Goal: Find specific page/section: Find specific page/section

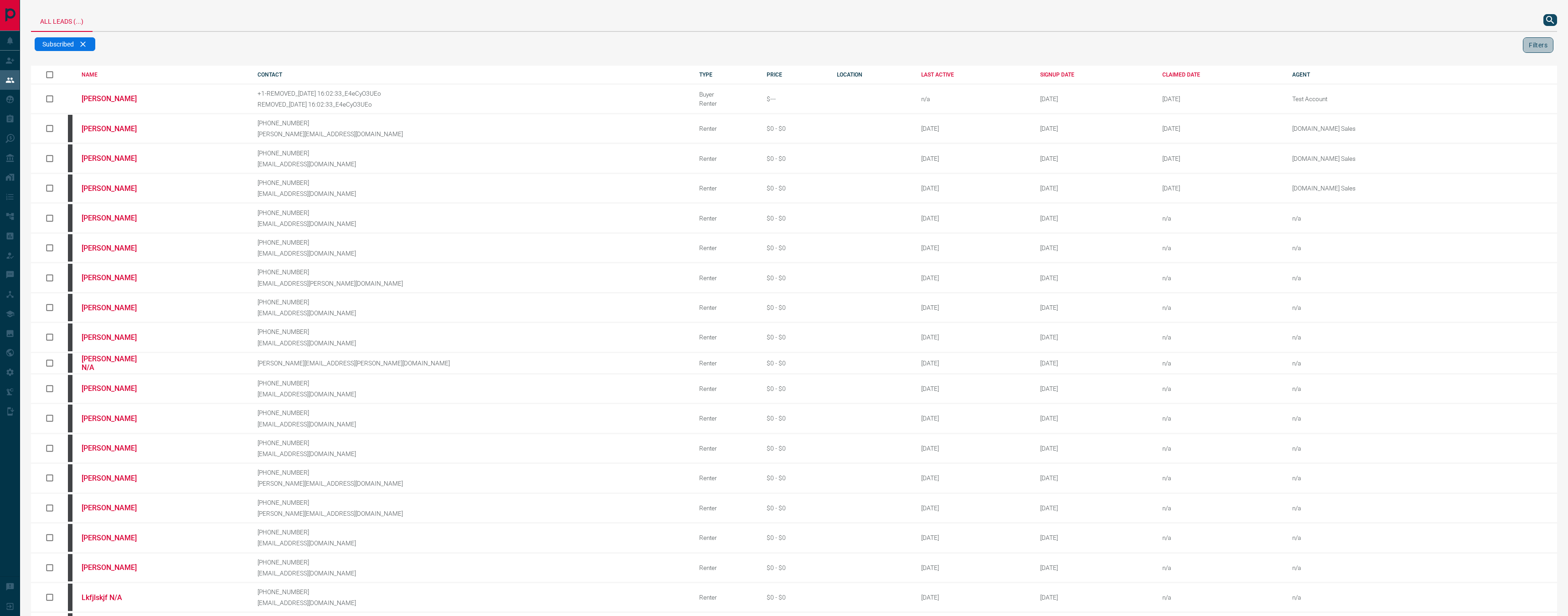
click at [1536, 46] on button "Filters" at bounding box center [1538, 44] width 30 height 15
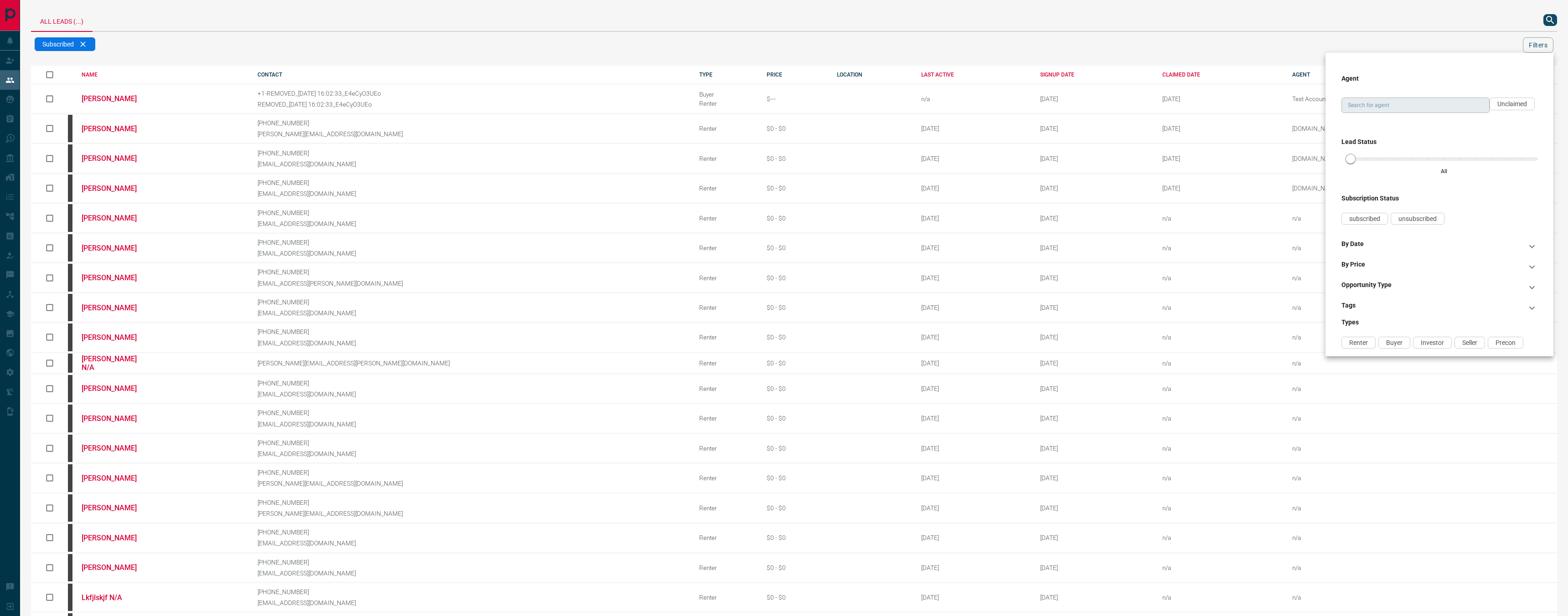
click at [1428, 98] on div "Search for agent" at bounding box center [1415, 105] width 148 height 15
click at [1427, 206] on li "[DOMAIN_NAME] Sales" at bounding box center [1415, 205] width 148 height 13
type input "**********"
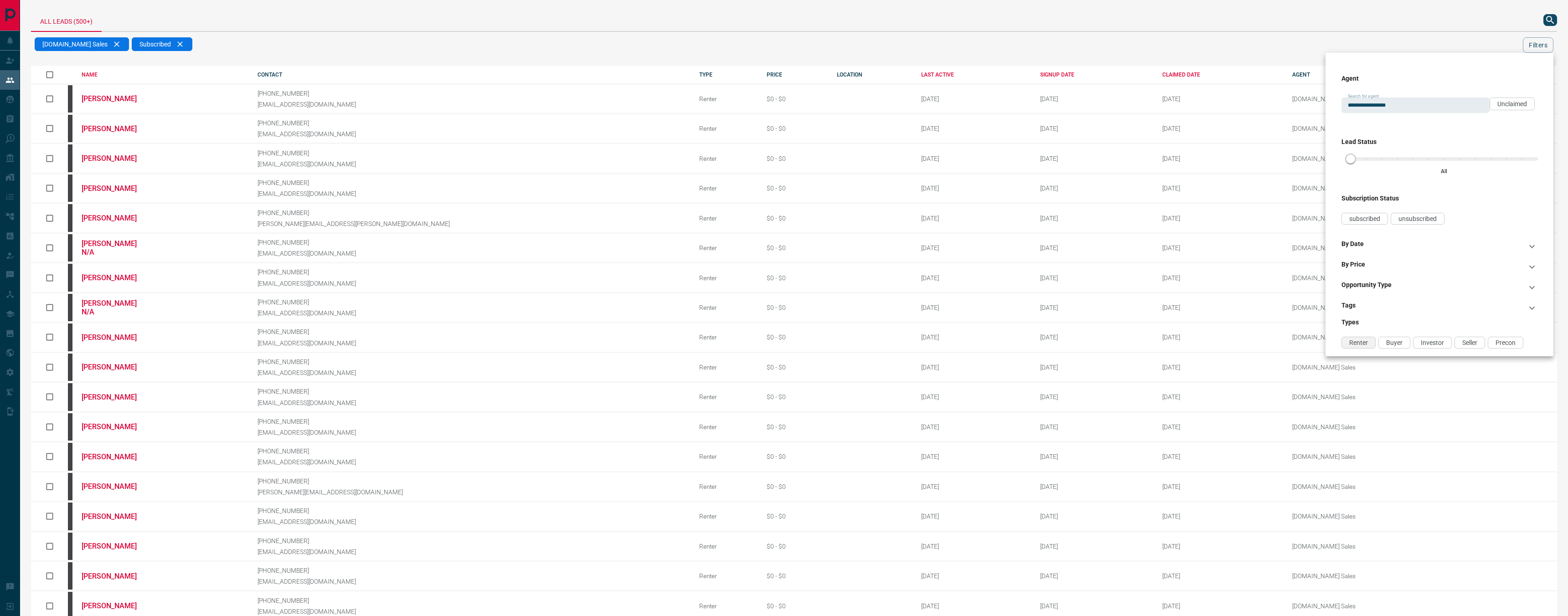
click at [1362, 342] on span "Renter" at bounding box center [1359, 343] width 19 height 7
click at [1412, 284] on div "Opportunity Type" at bounding box center [1434, 287] width 185 height 13
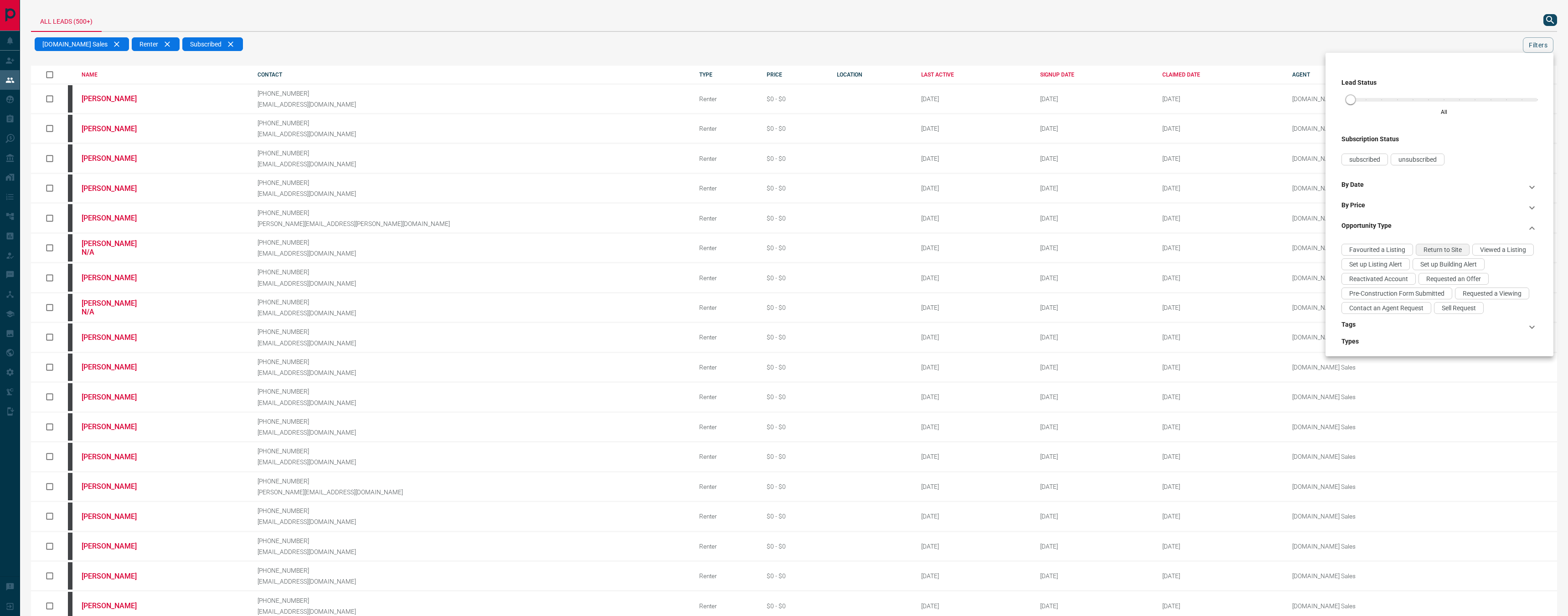
scroll to position [61, 0]
click at [1489, 289] on span "Requested a Viewing" at bounding box center [1492, 292] width 59 height 7
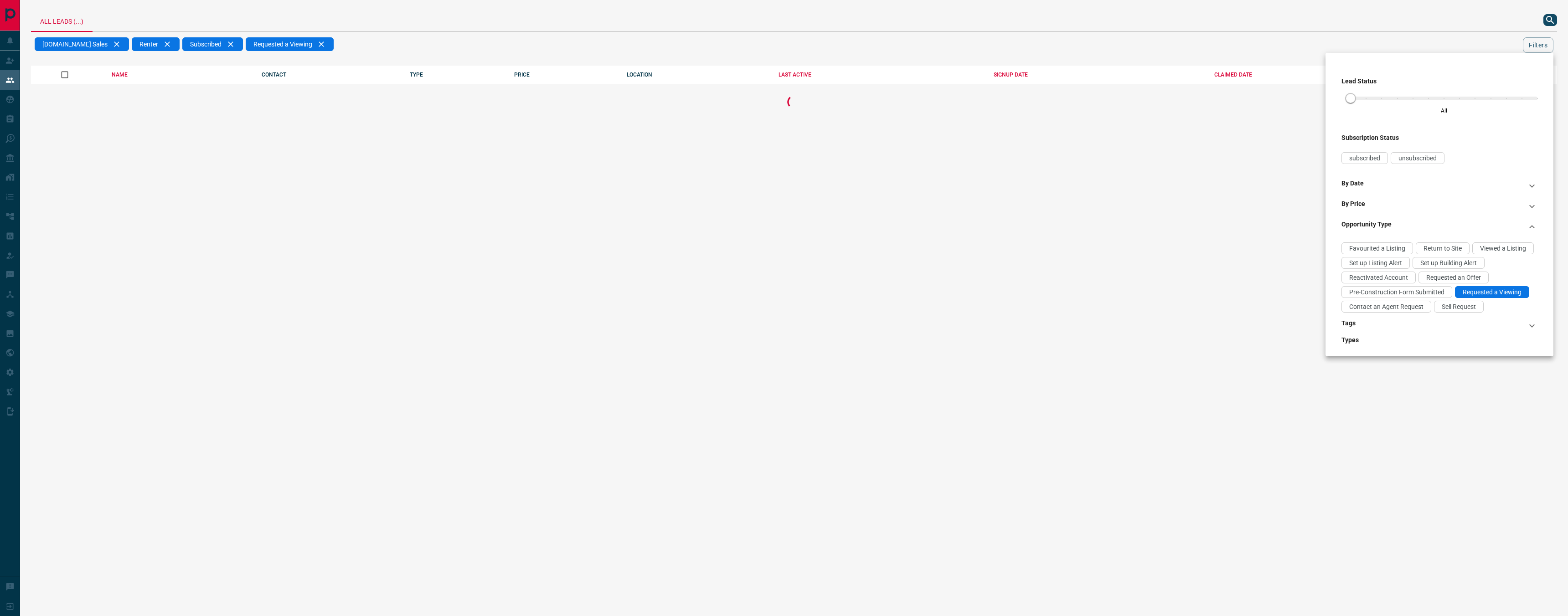
click at [922, 41] on div at bounding box center [784, 308] width 1568 height 616
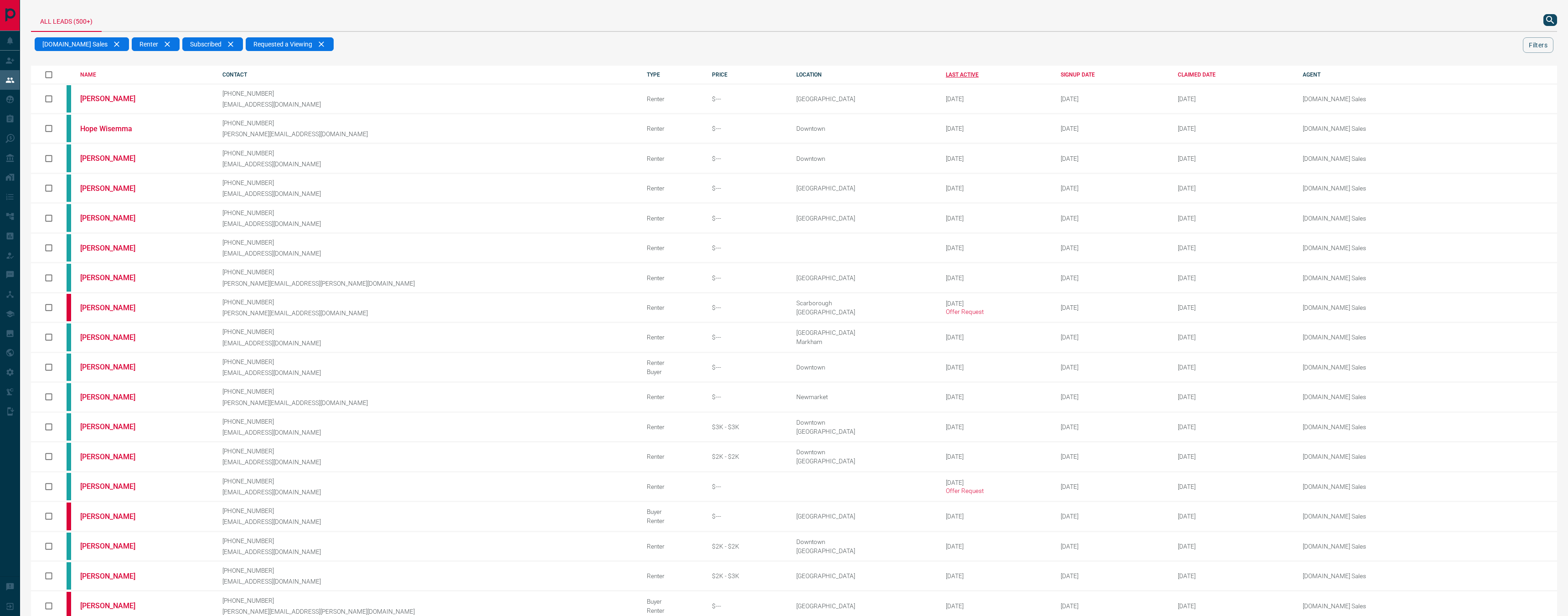
click at [946, 74] on div "LAST ACTIVE" at bounding box center [996, 75] width 101 height 6
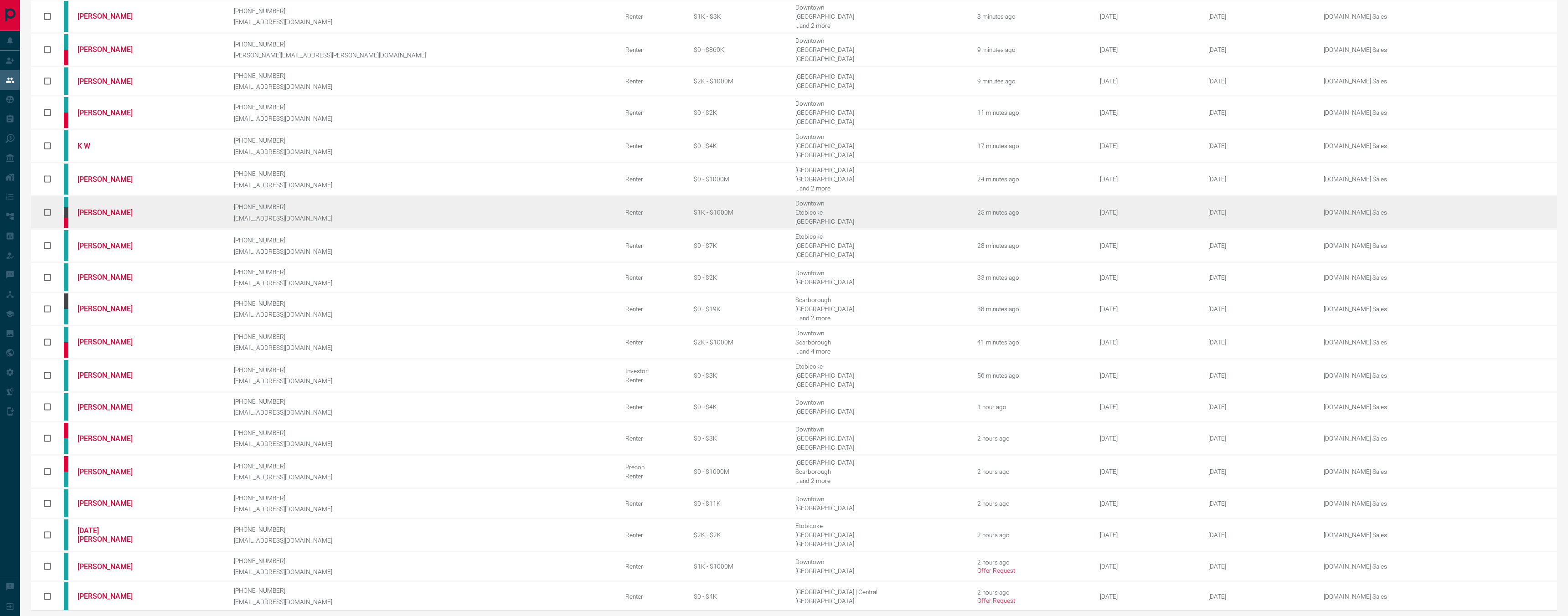
scroll to position [117, 0]
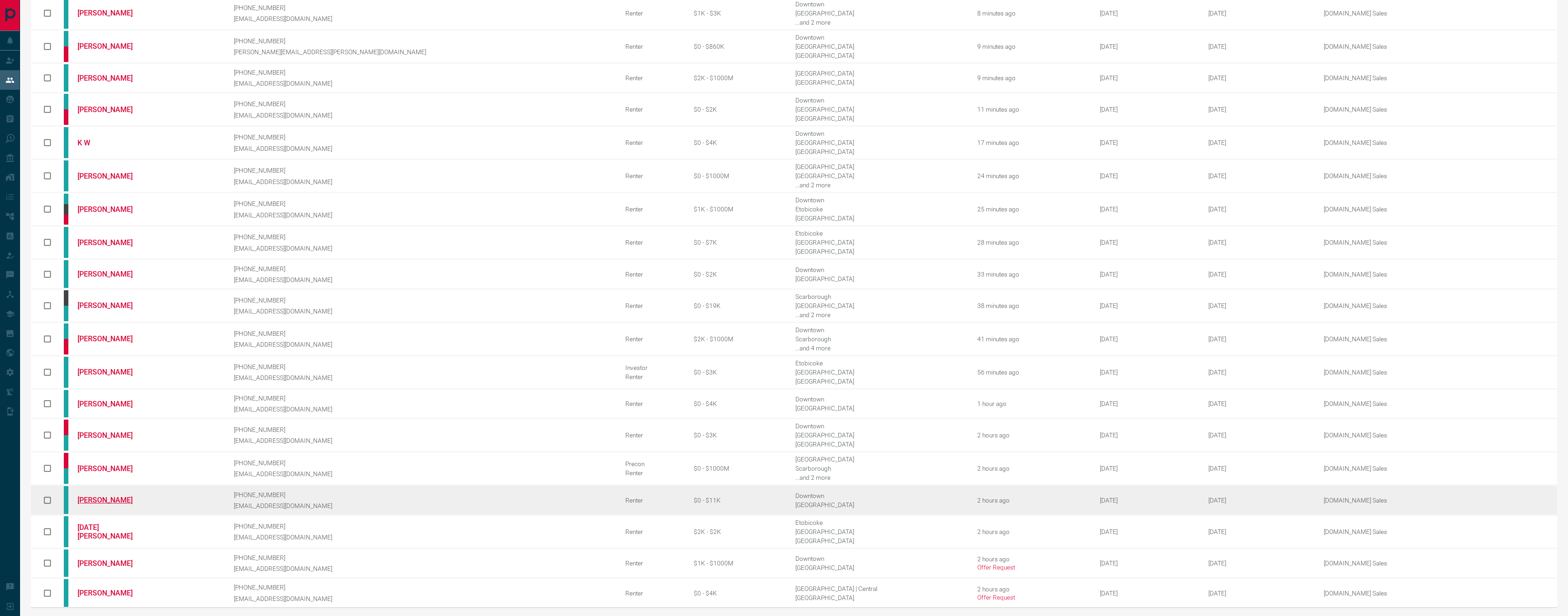
click at [126, 496] on link "[PERSON_NAME]" at bounding box center [111, 500] width 68 height 9
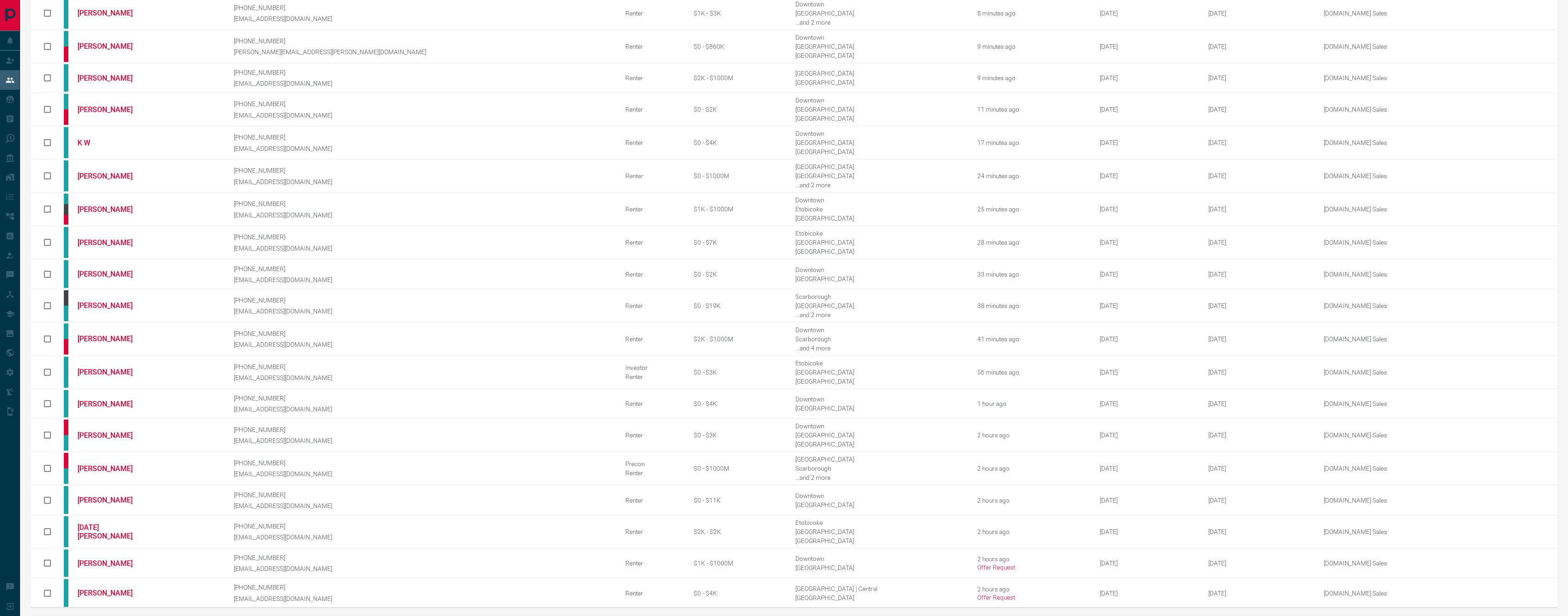
click at [1524, 616] on icon "next page" at bounding box center [1523, 619] width 3 height 5
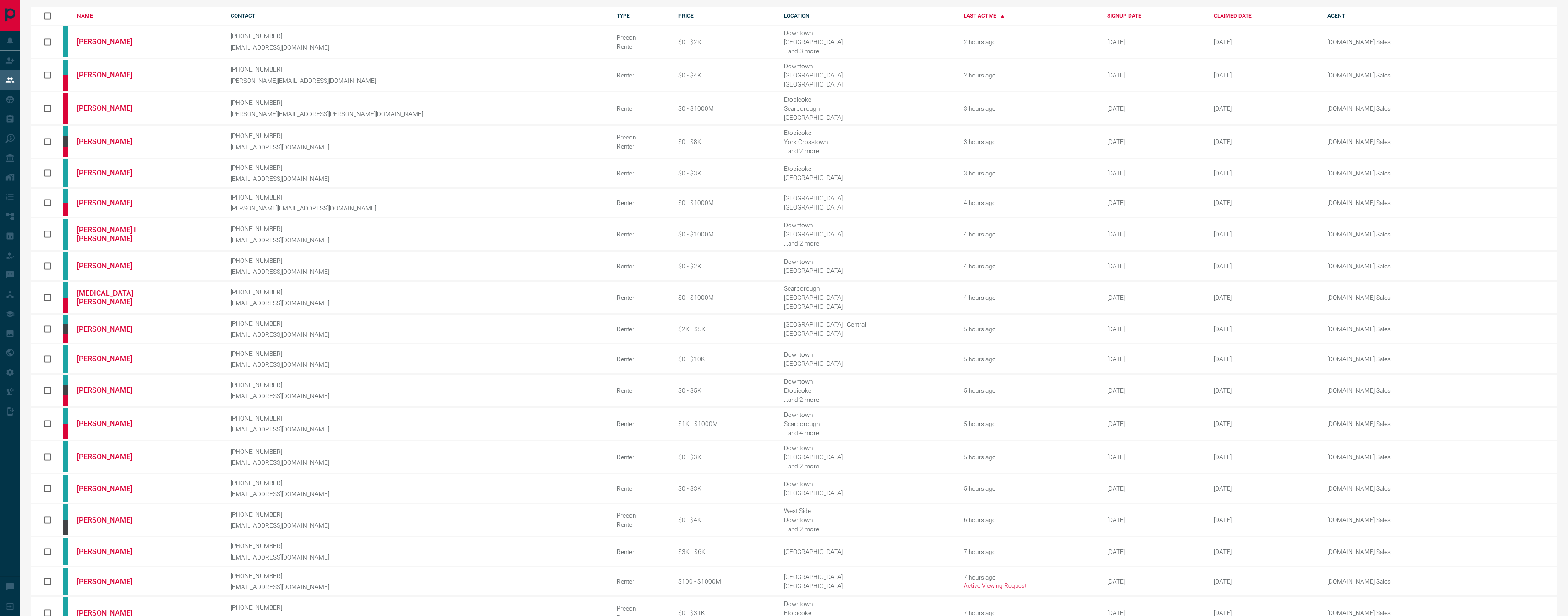
scroll to position [111, 0]
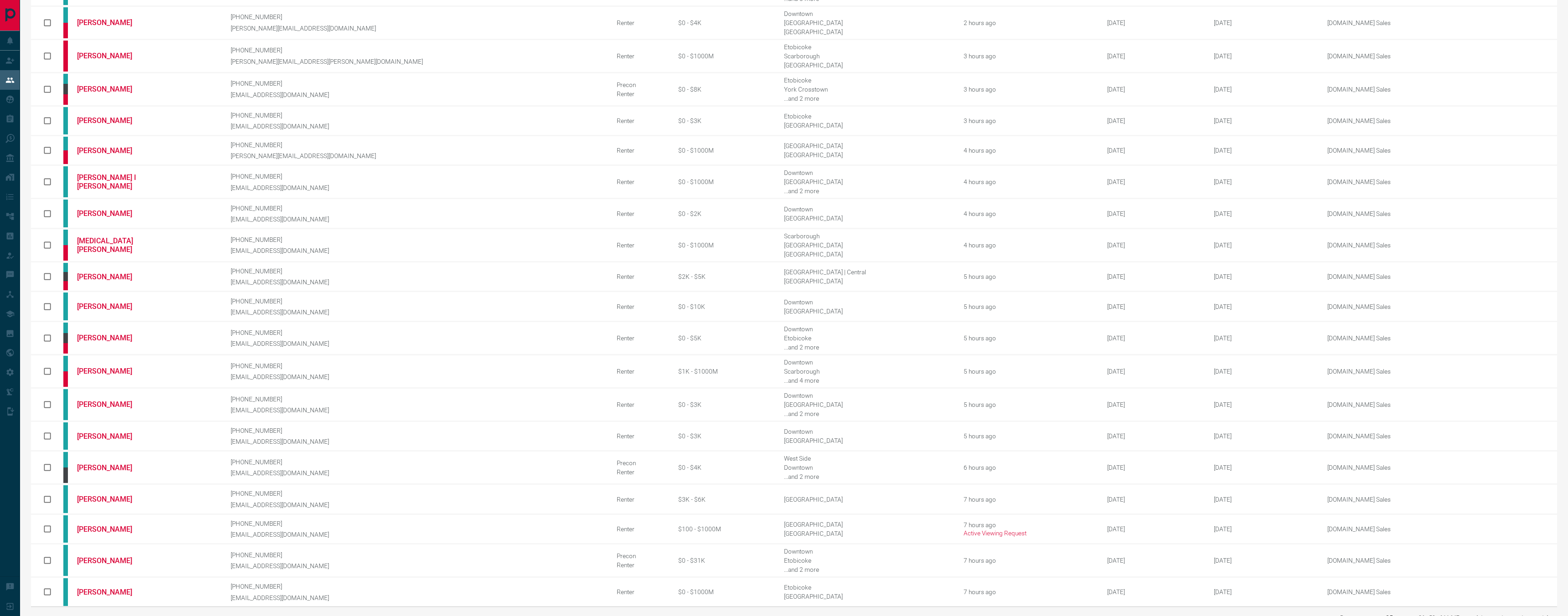
click at [1518, 613] on icon "next page" at bounding box center [1524, 618] width 11 height 11
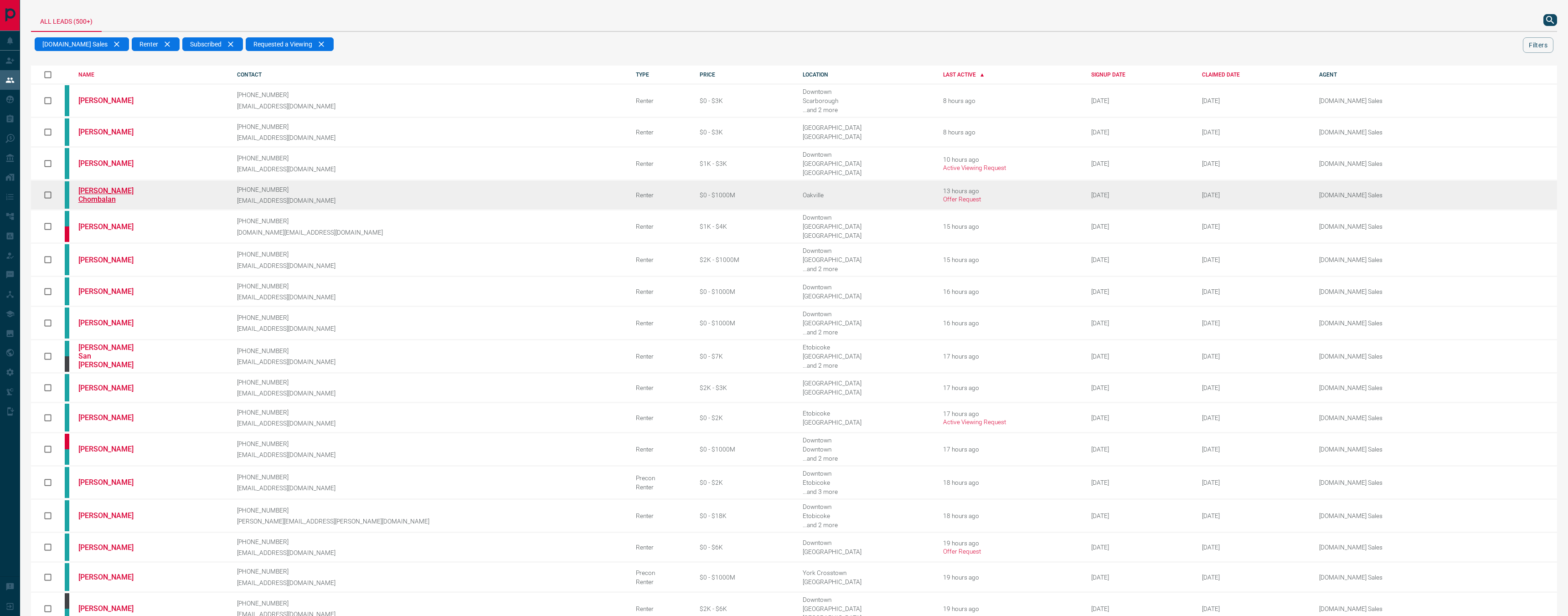
click at [107, 195] on link "[PERSON_NAME] Chombalan" at bounding box center [113, 195] width 68 height 17
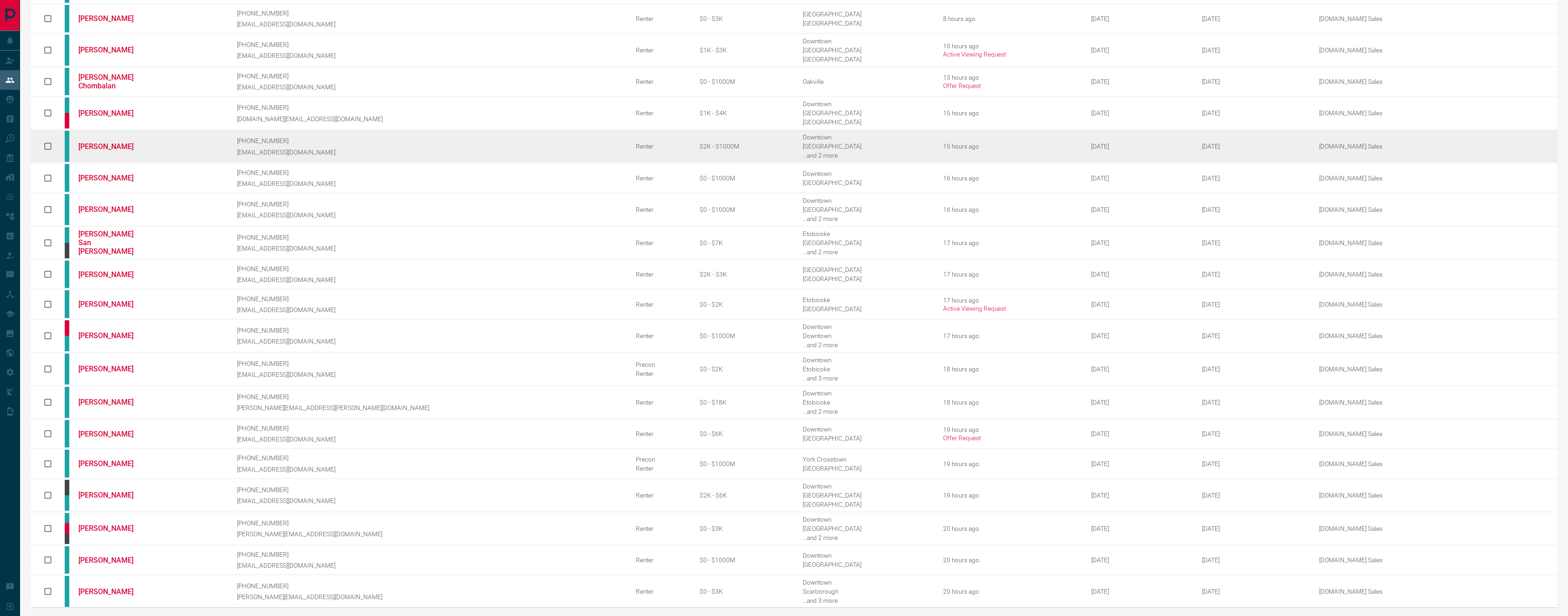
scroll to position [114, 0]
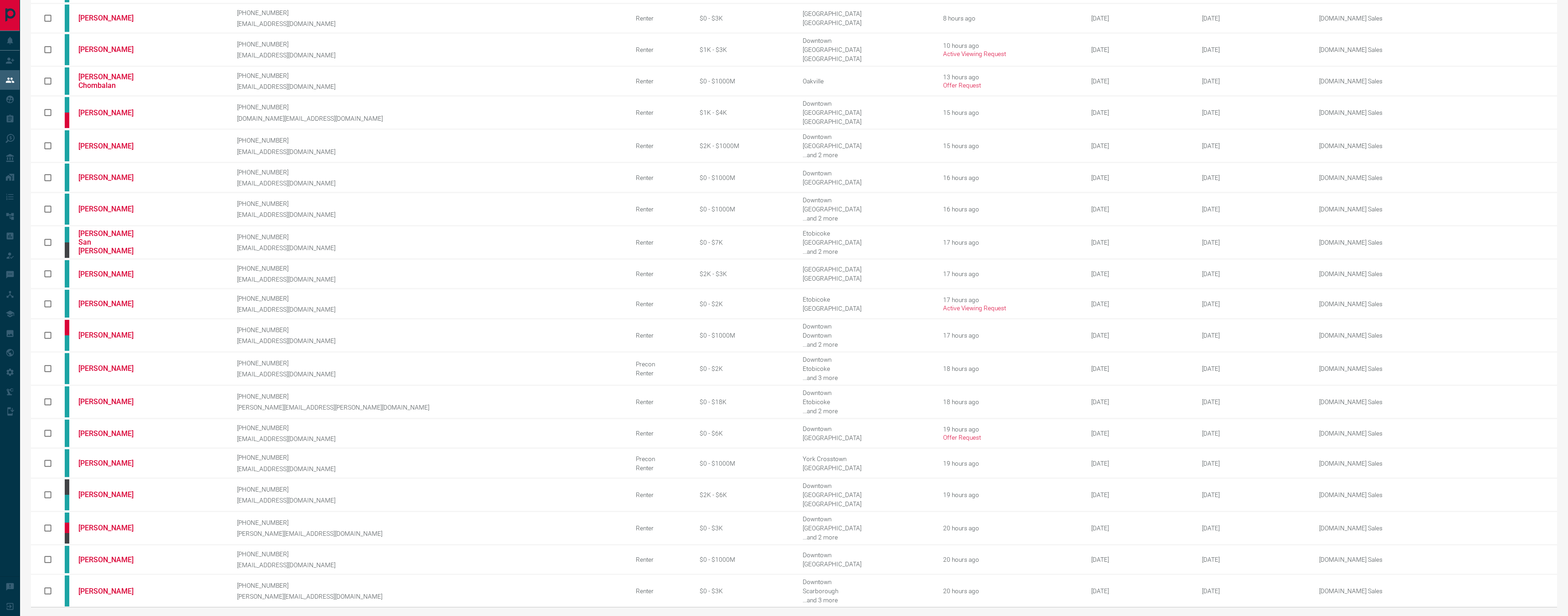
click at [1521, 614] on icon "next page" at bounding box center [1524, 619] width 11 height 11
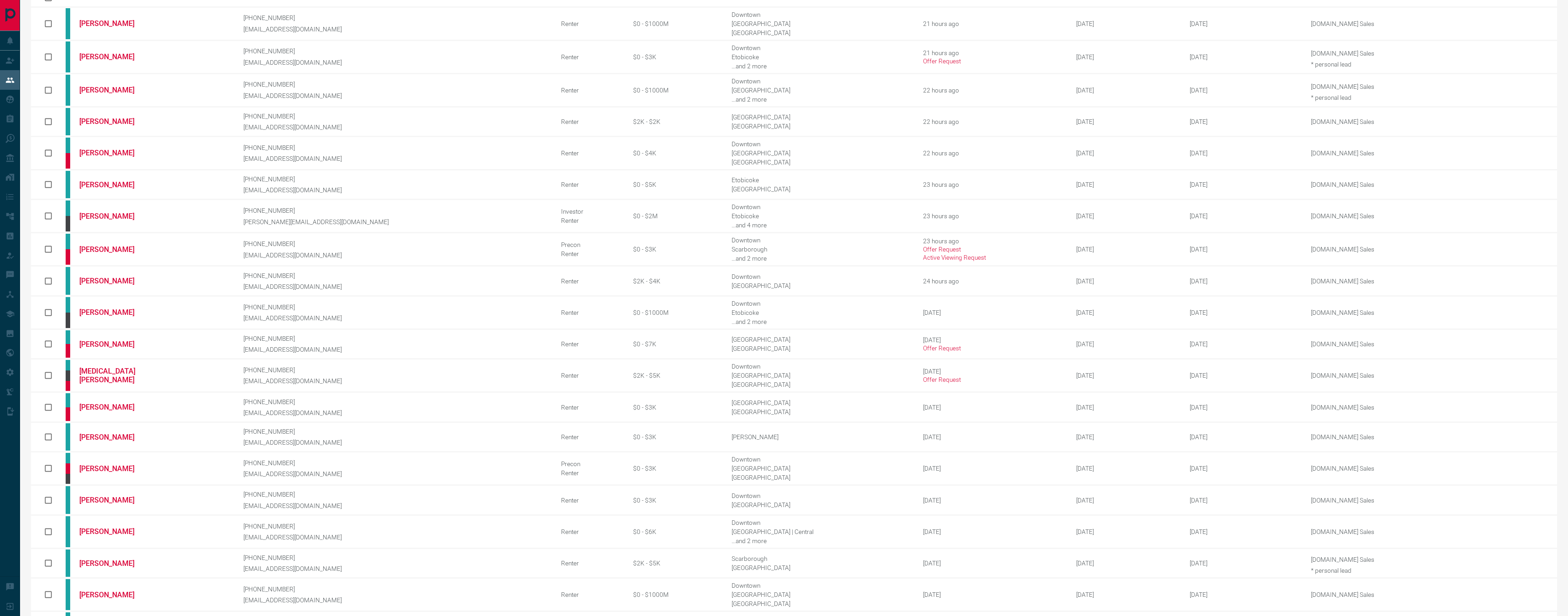
scroll to position [111, 0]
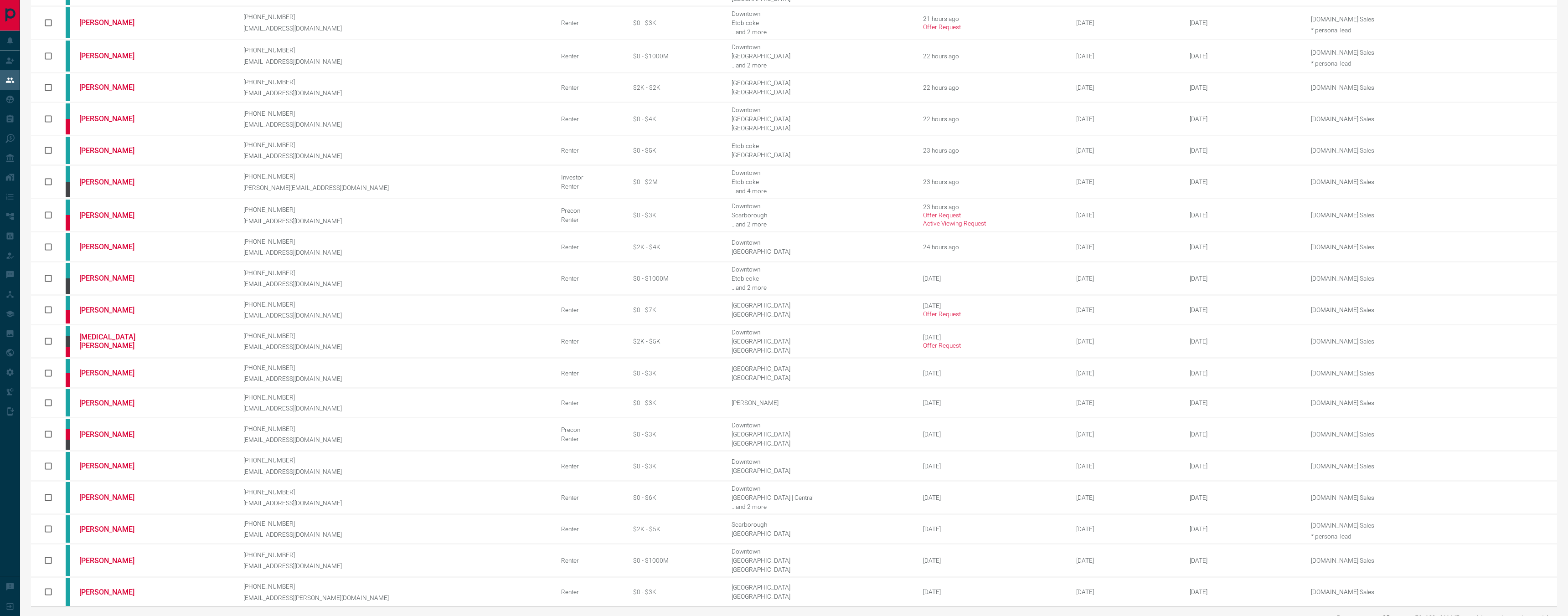
click at [1519, 613] on icon "next page" at bounding box center [1524, 618] width 11 height 11
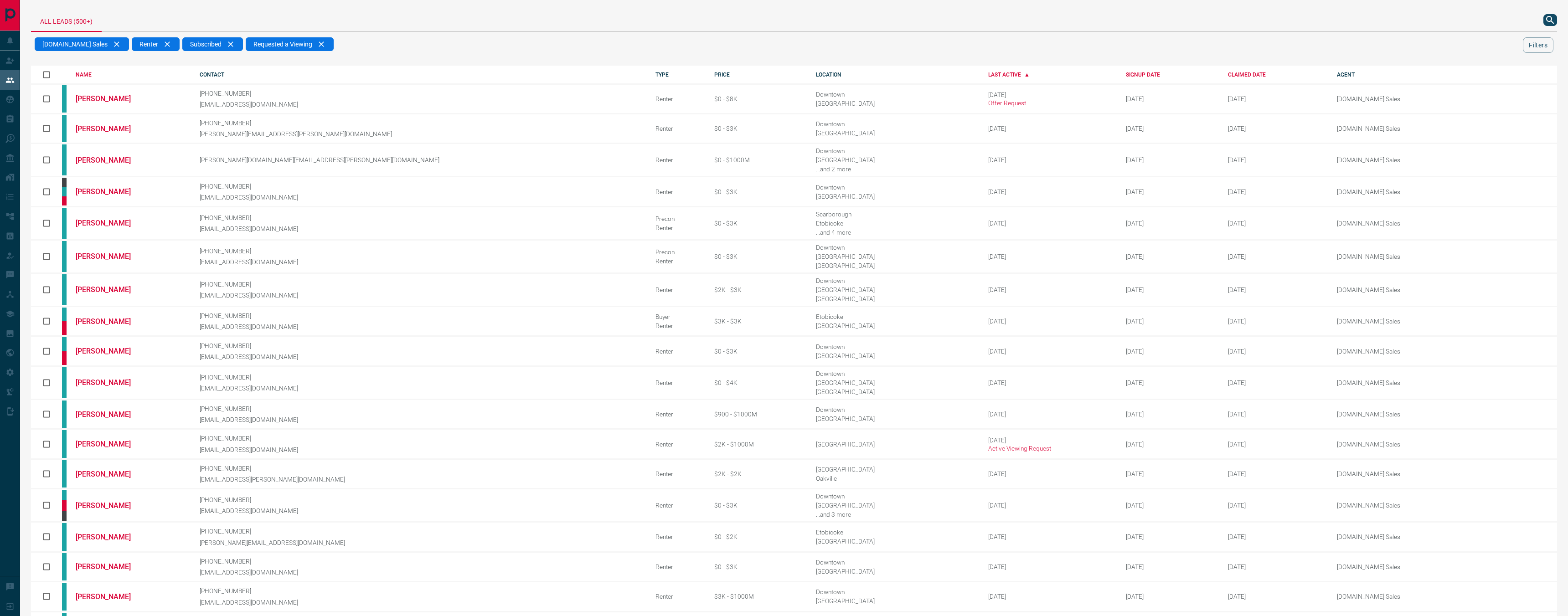
click at [1544, 23] on button "search button" at bounding box center [1550, 19] width 13 height 12
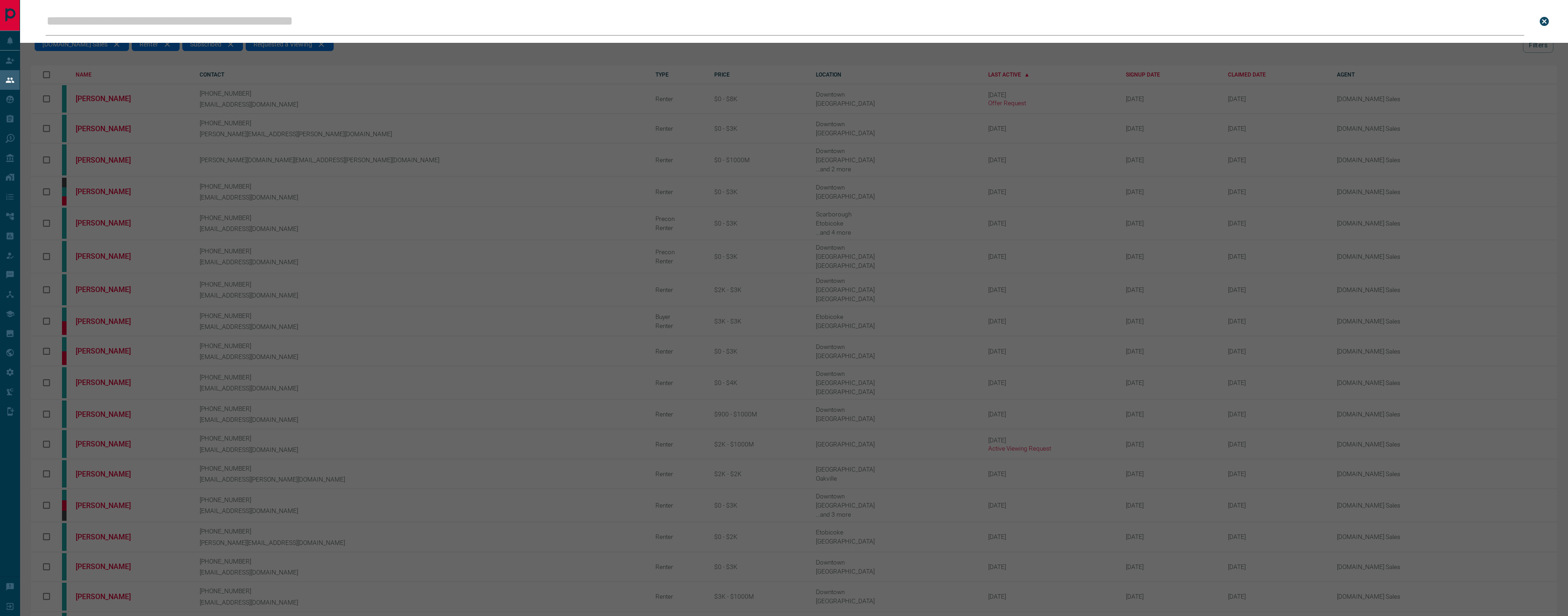
click at [1321, 13] on input "Leads Search Bar" at bounding box center [785, 21] width 1479 height 28
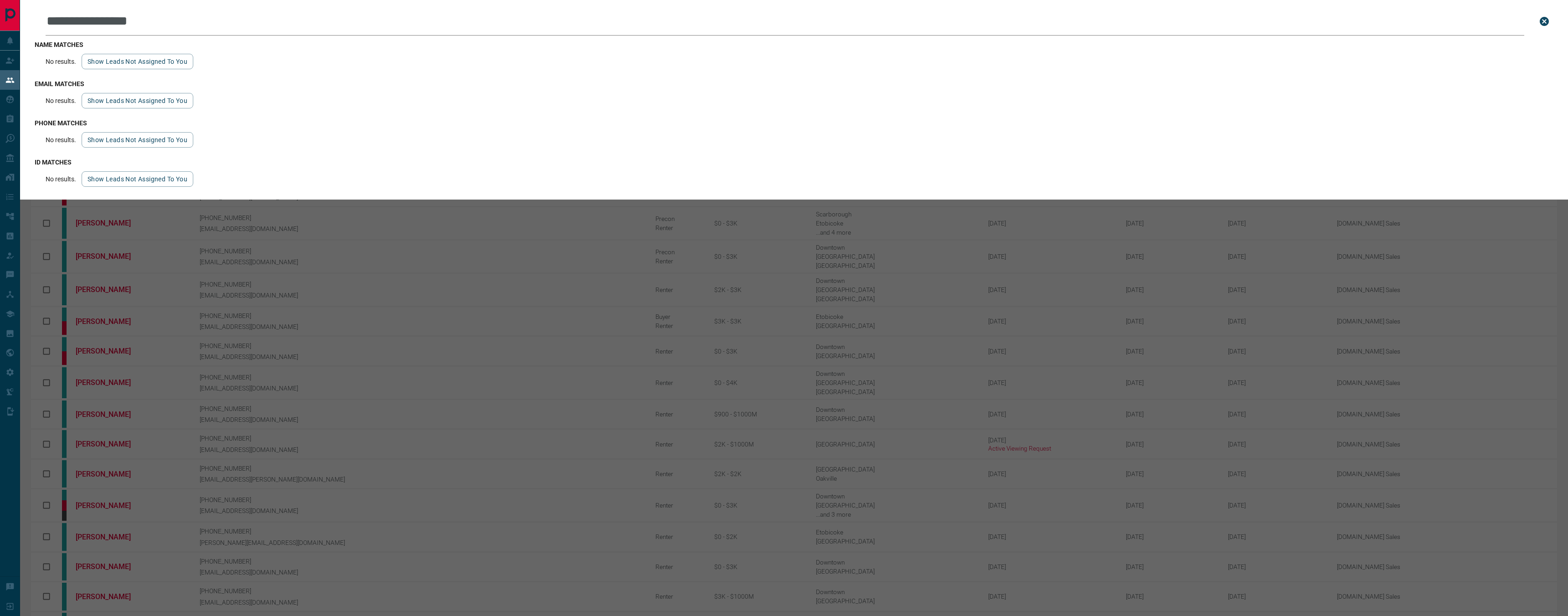
type input "**********"
click at [160, 99] on button "Show leads not assigned to you" at bounding box center [137, 100] width 111 height 15
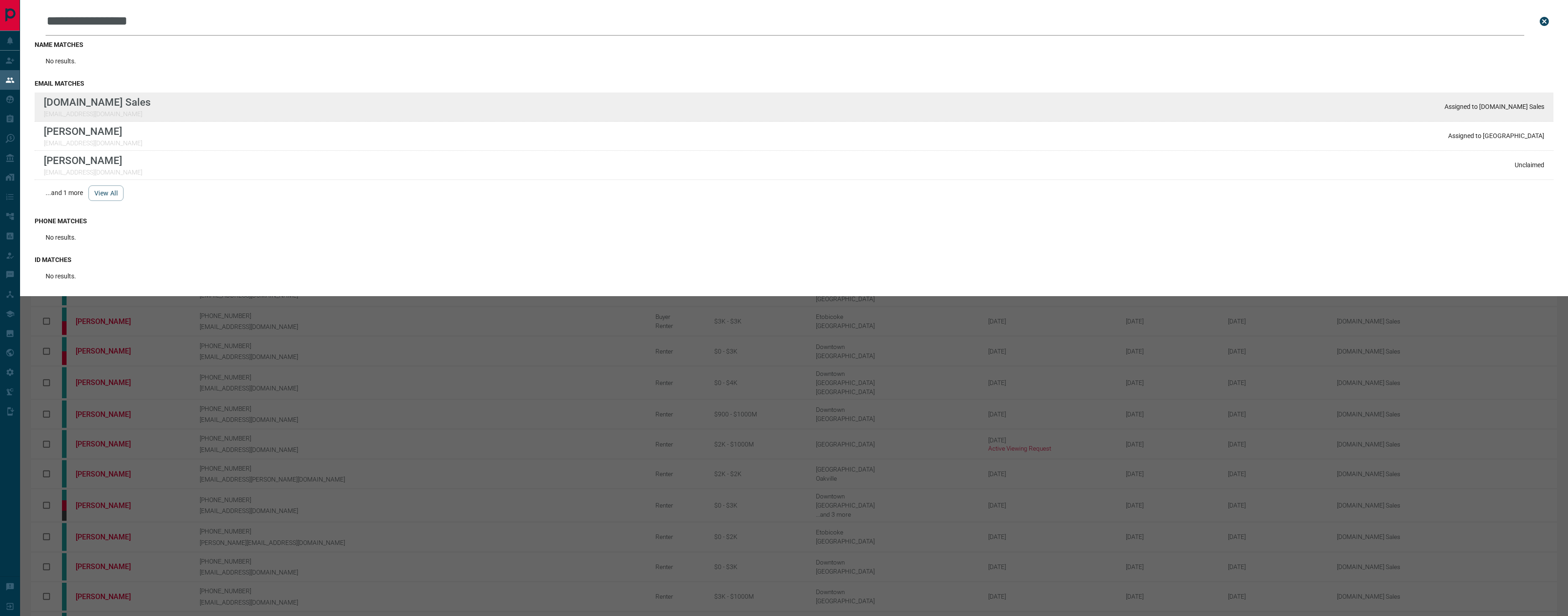
drag, startPoint x: 1521, startPoint y: 593, endPoint x: 137, endPoint y: 105, distance: 1467.5
click at [0, 0] on div "**********" at bounding box center [784, 370] width 1568 height 740
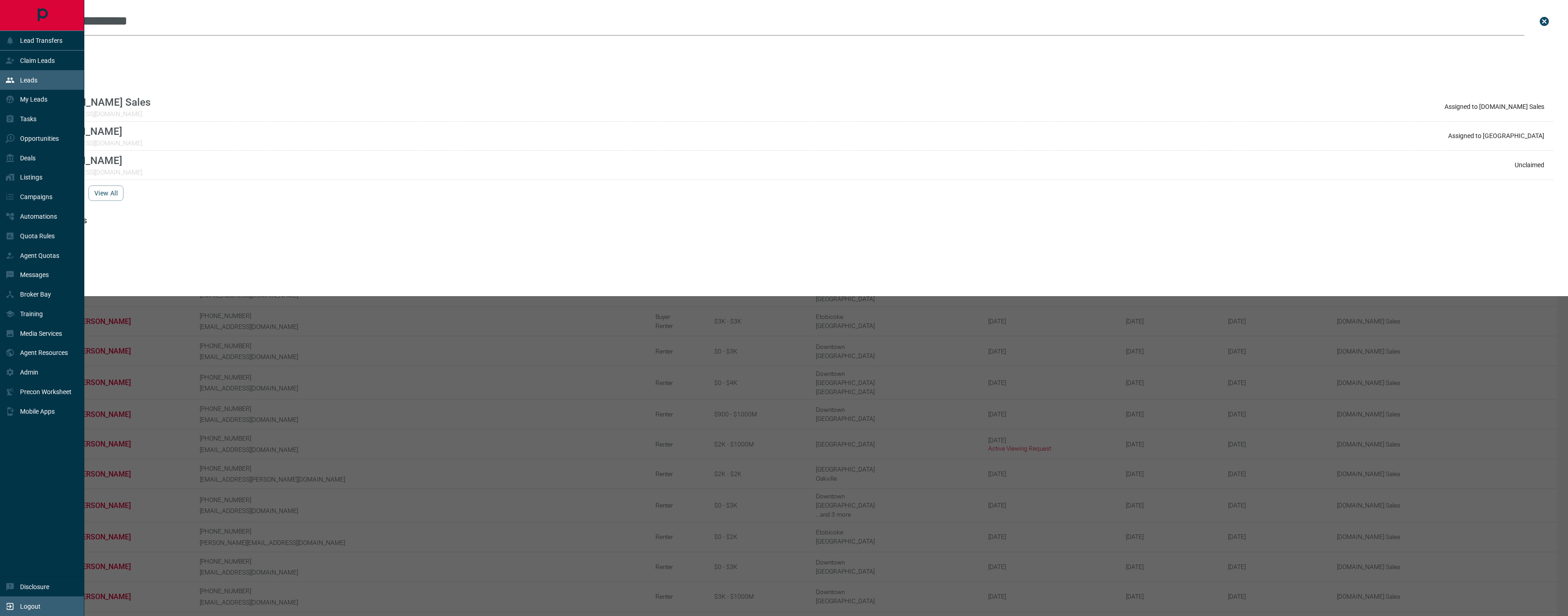
click at [13, 616] on div "Logout" at bounding box center [42, 606] width 85 height 19
